Goal: Information Seeking & Learning: Learn about a topic

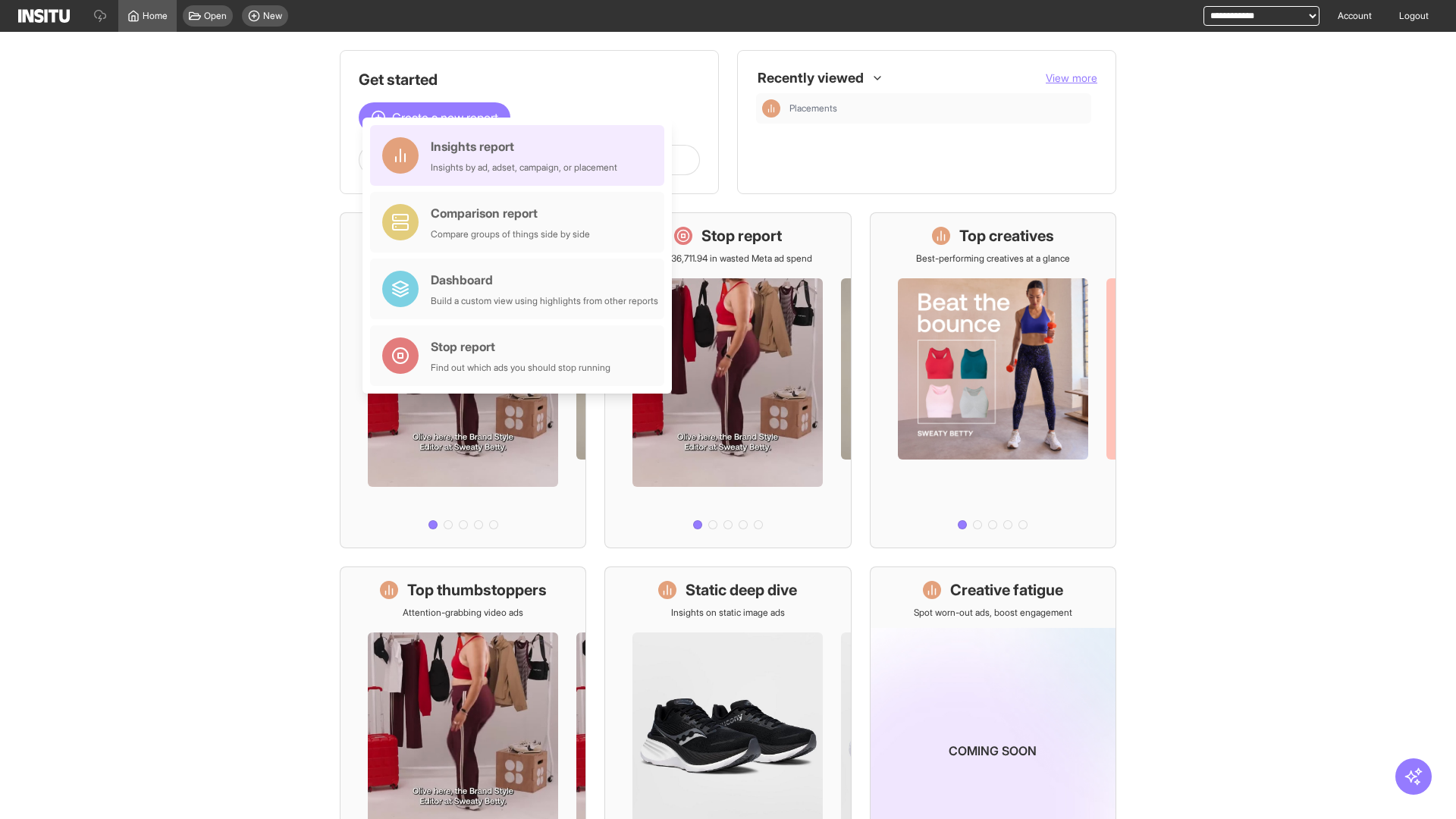
click at [521, 155] on div "Insights report Insights by ad, adset, campaign, or placement" at bounding box center [524, 155] width 186 height 37
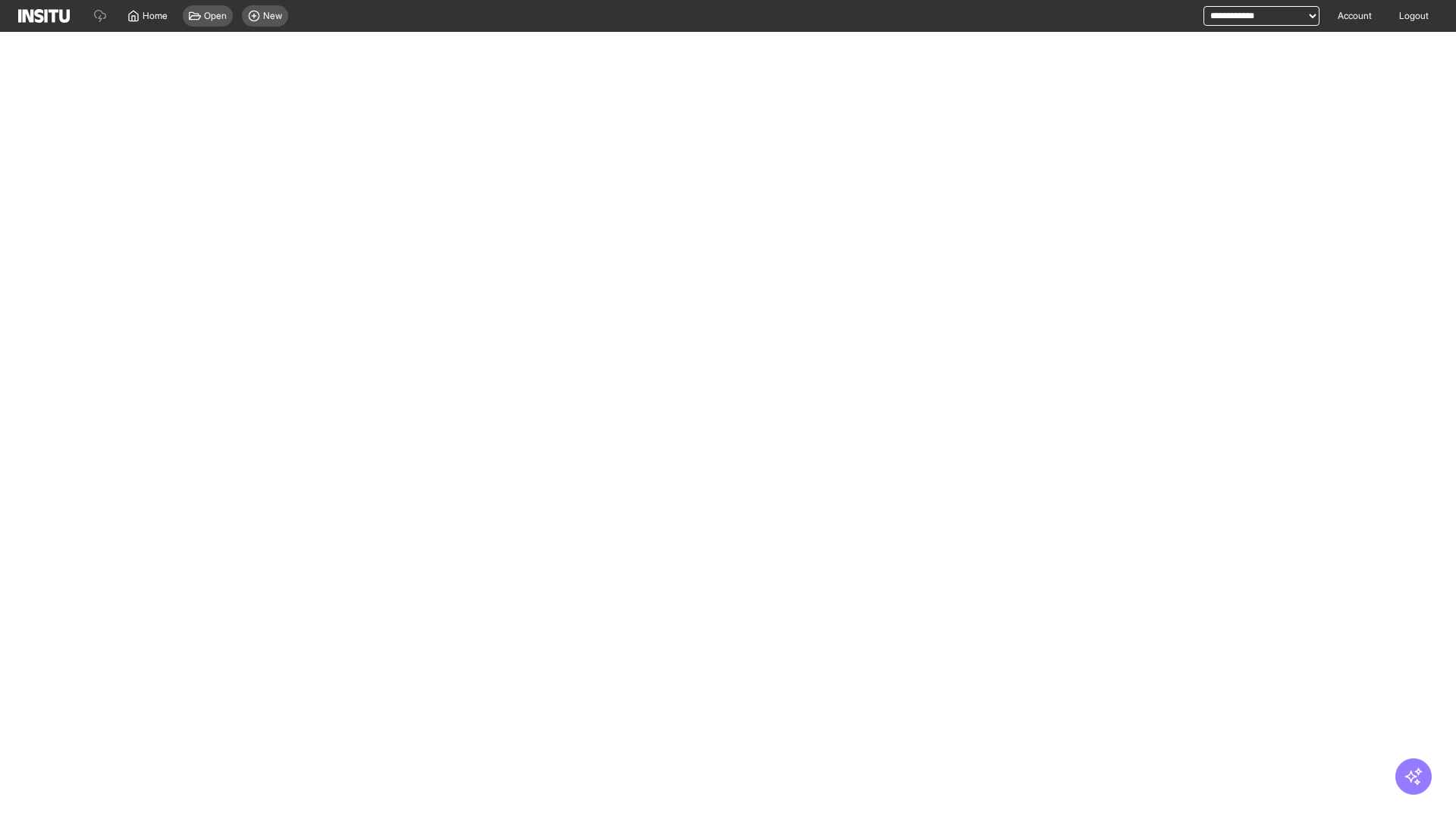
select select "**"
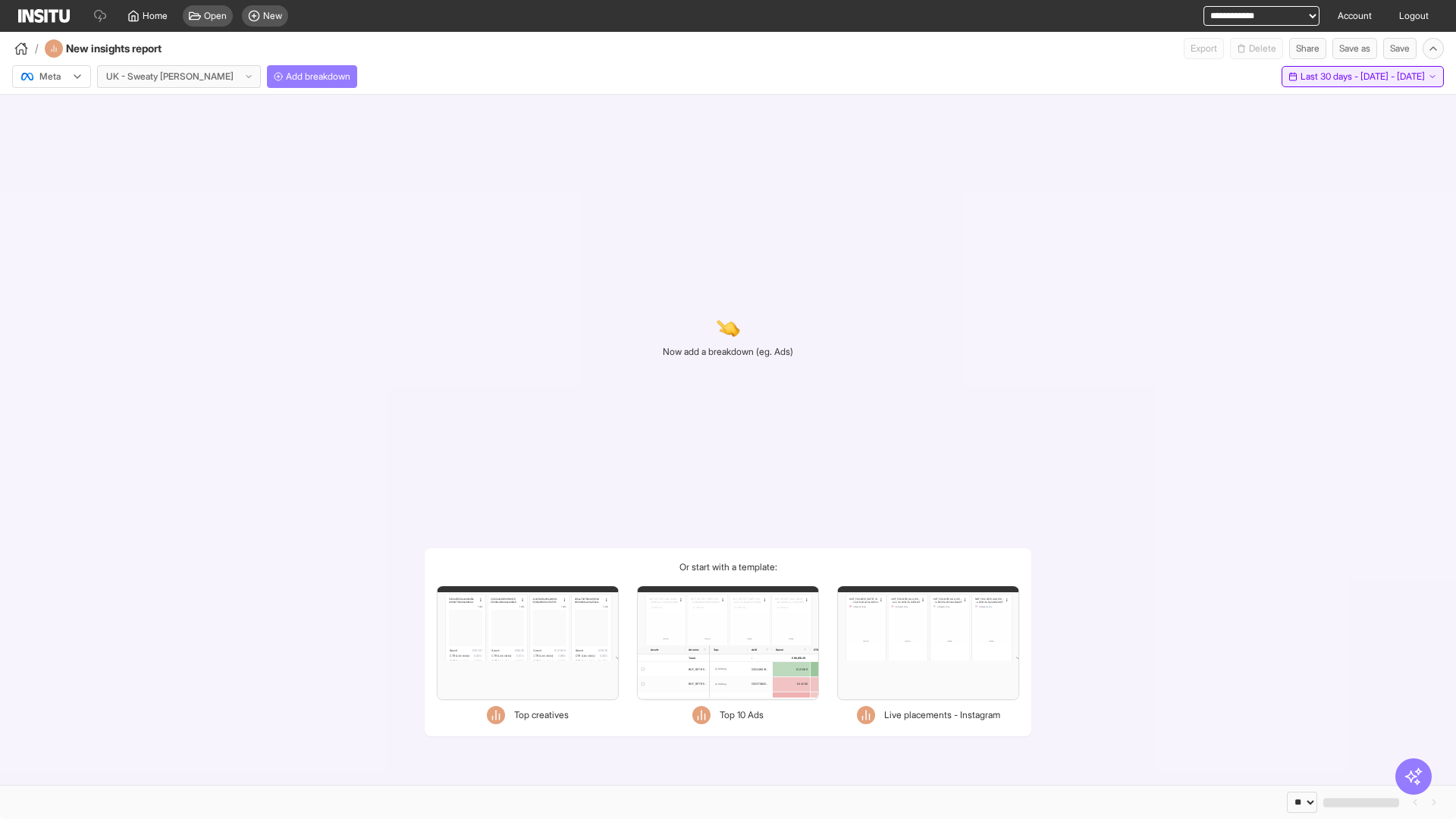
click at [1328, 77] on span "Last 30 days - [DATE] - [DATE]" at bounding box center [1363, 76] width 124 height 12
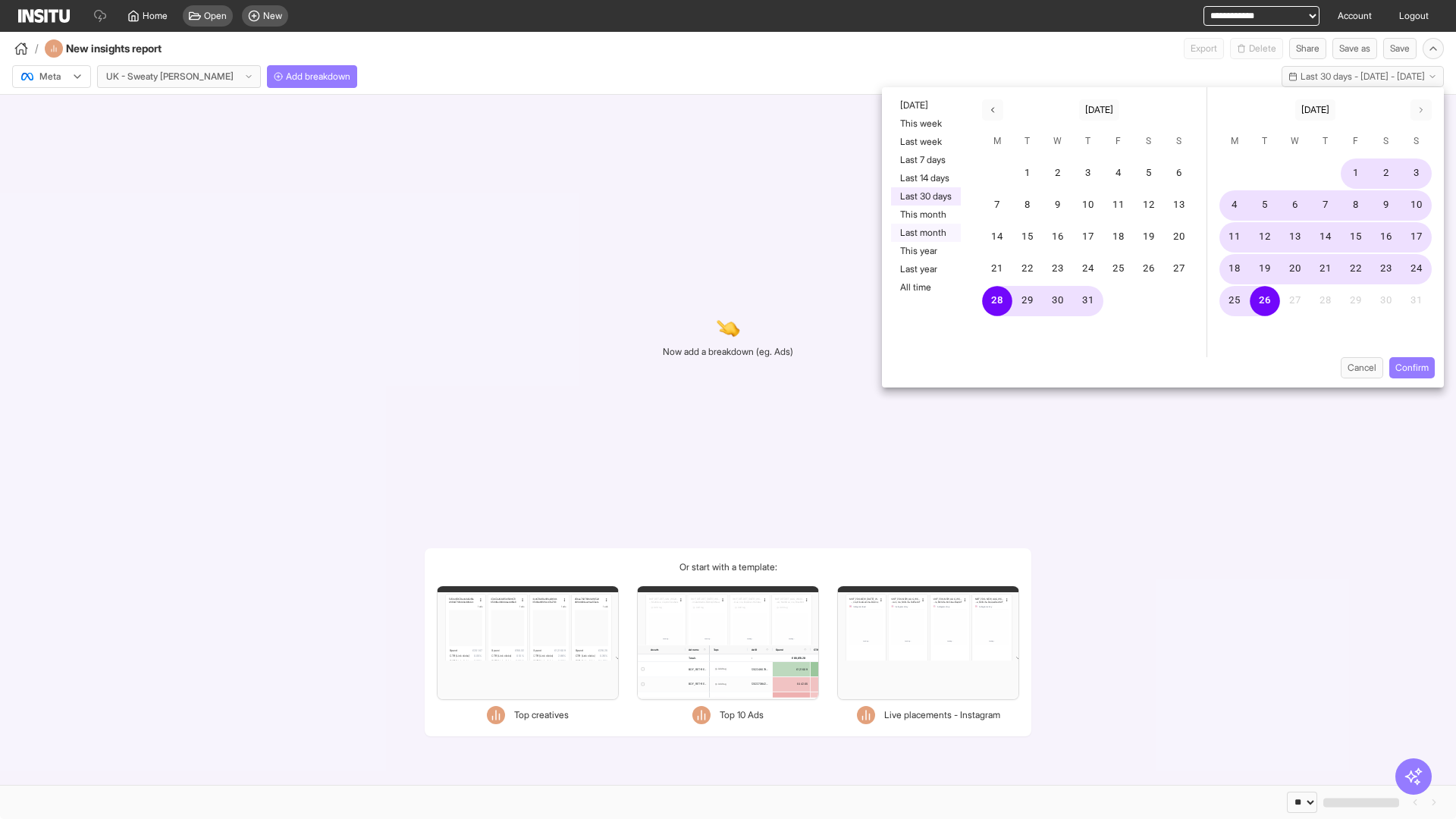
click at [924, 233] on button "Last month" at bounding box center [926, 233] width 69 height 18
